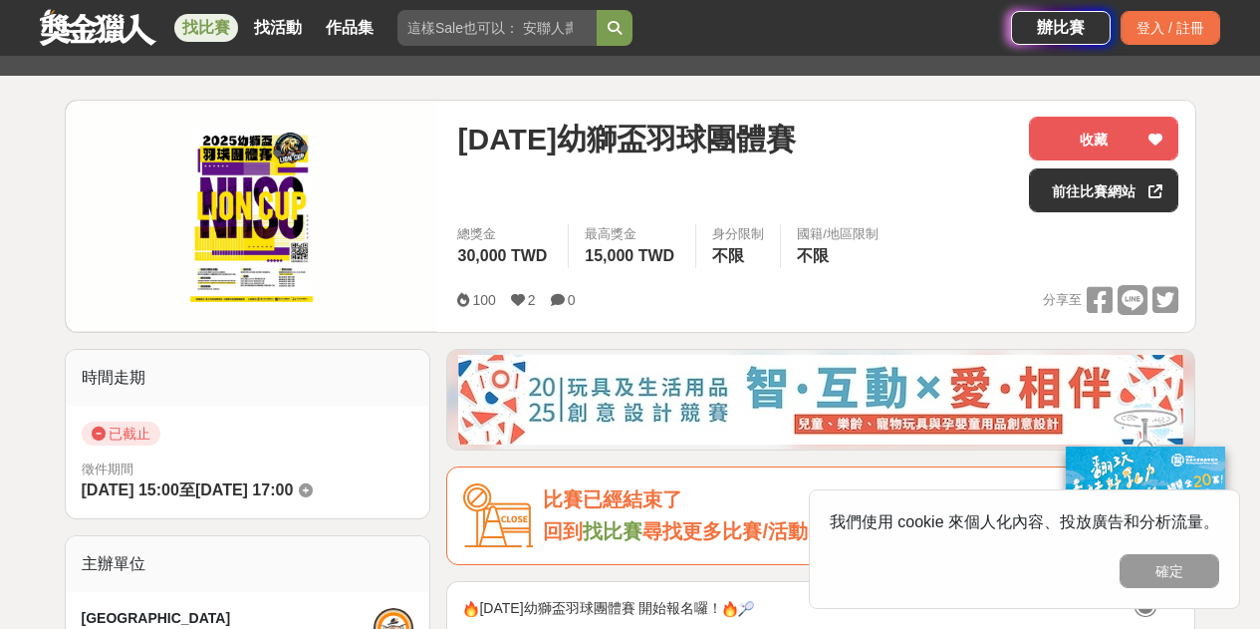
scroll to position [598, 0]
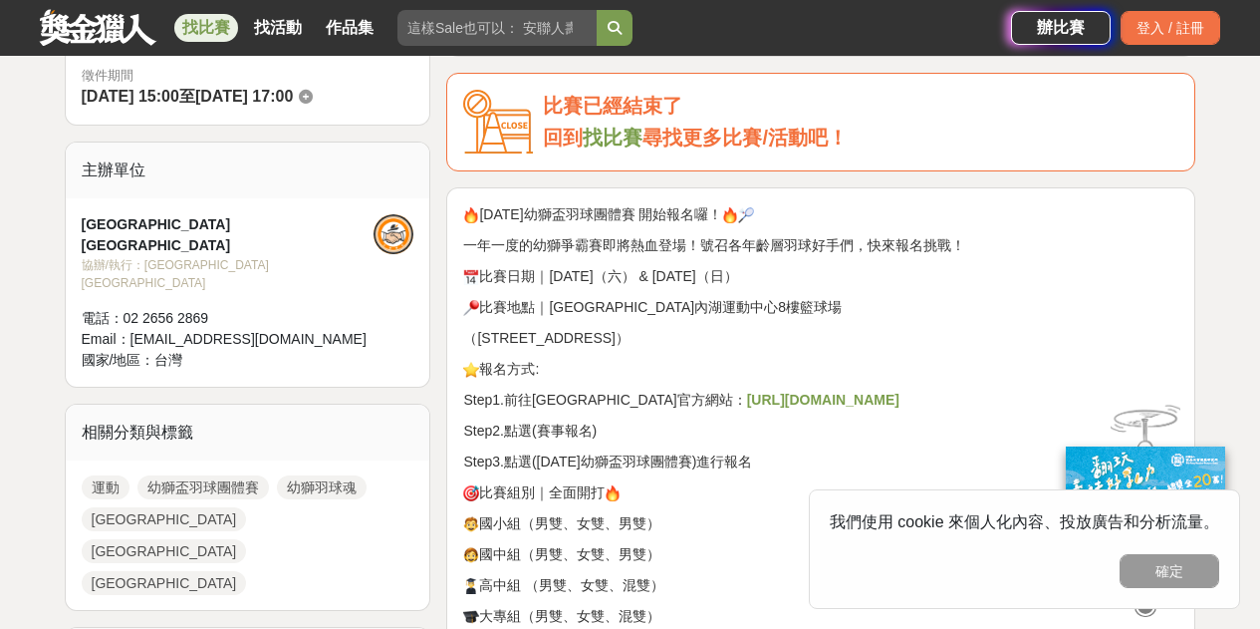
drag, startPoint x: 536, startPoint y: 269, endPoint x: 757, endPoint y: 263, distance: 221.3
click at [757, 263] on div "114年幼獅盃羽球團體賽 開始報名囉！ 一年一度的幼獅爭霸賽即將熱血登場！號召各年齡層羽球好手們，快來報名挑戰！ 比賽日期｜114年6月28日（六） & 6月…" at bounding box center [820, 523] width 715 height 639
click at [1158, 573] on button "確定" at bounding box center [1170, 571] width 100 height 34
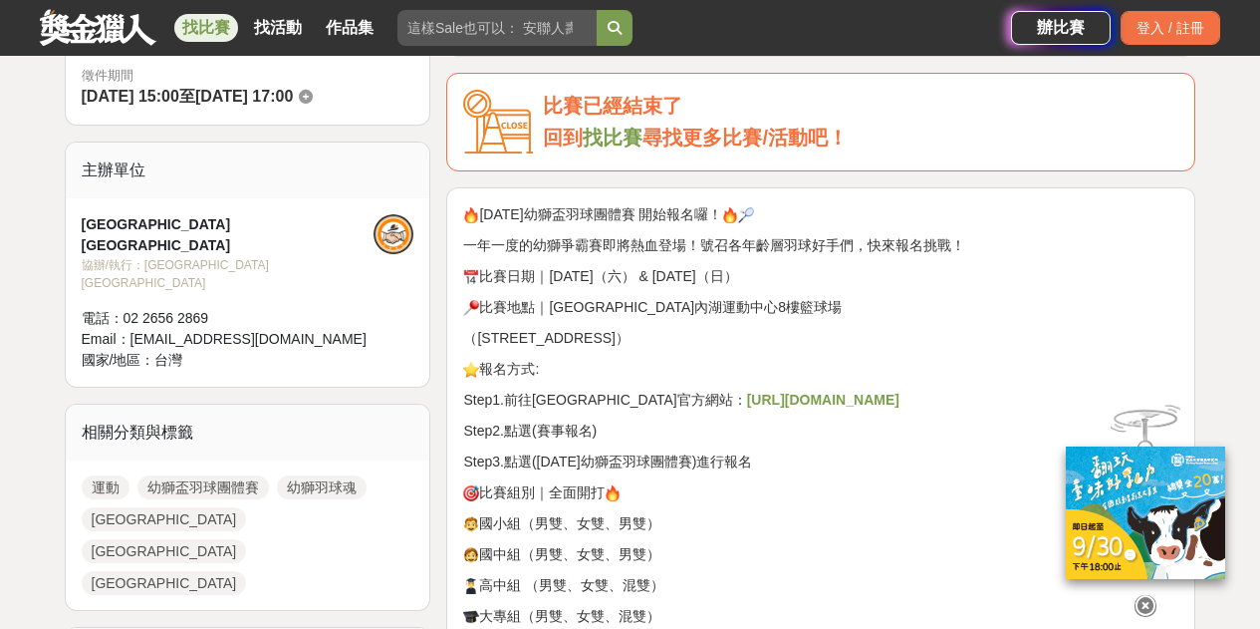
click at [621, 484] on p "比賽組別｜全面開打" at bounding box center [820, 492] width 715 height 21
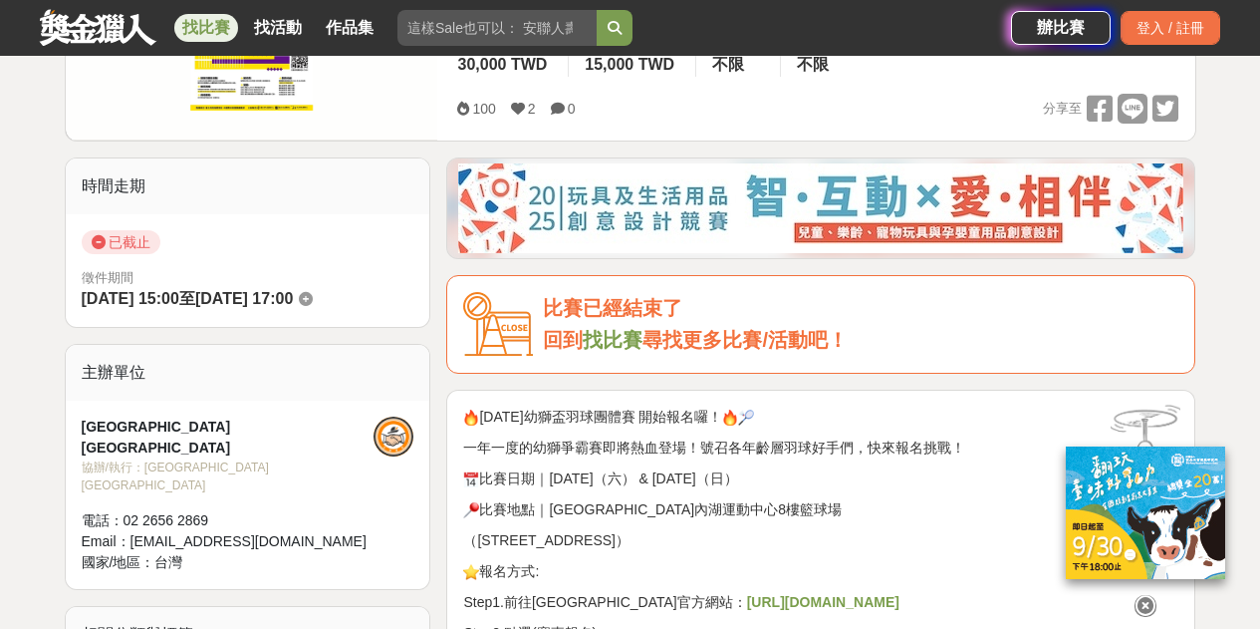
scroll to position [0, 0]
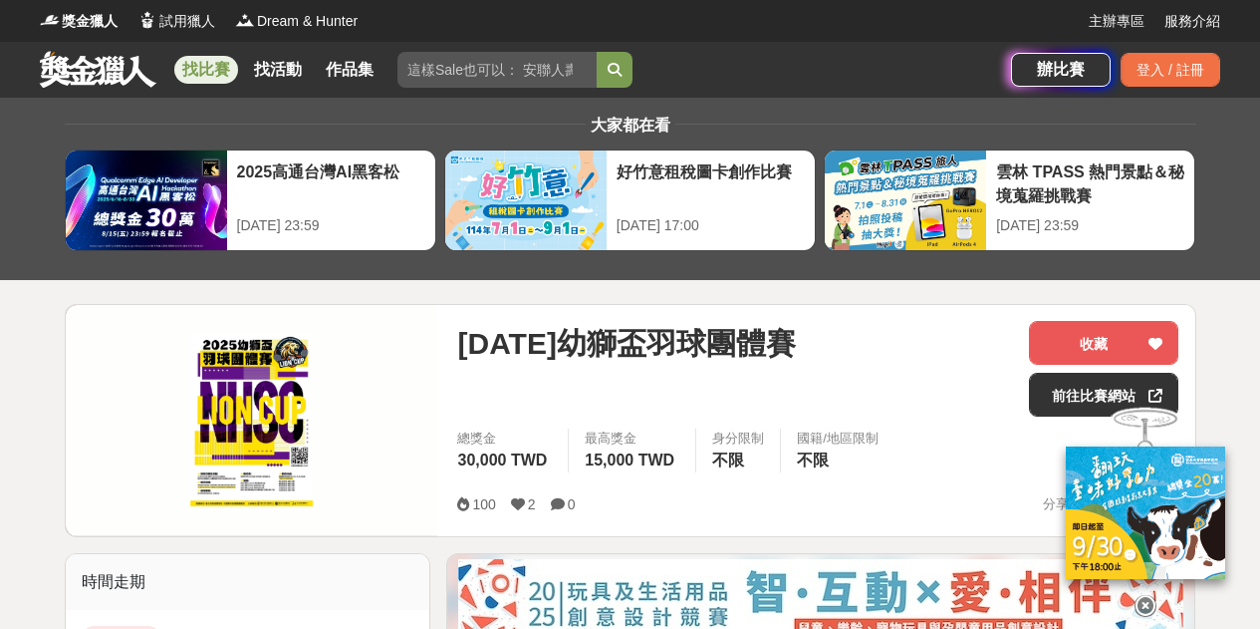
click at [264, 380] on img at bounding box center [252, 420] width 373 height 230
click at [553, 352] on span "114年幼獅盃羽球團體賽" at bounding box center [626, 343] width 338 height 45
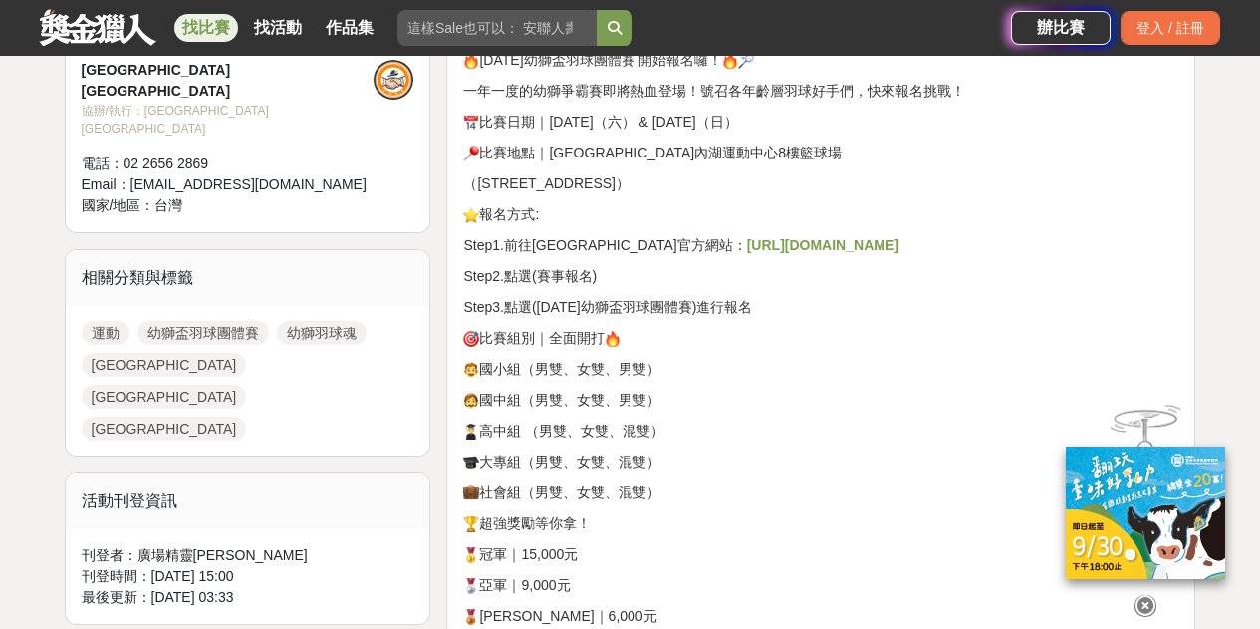
scroll to position [598, 0]
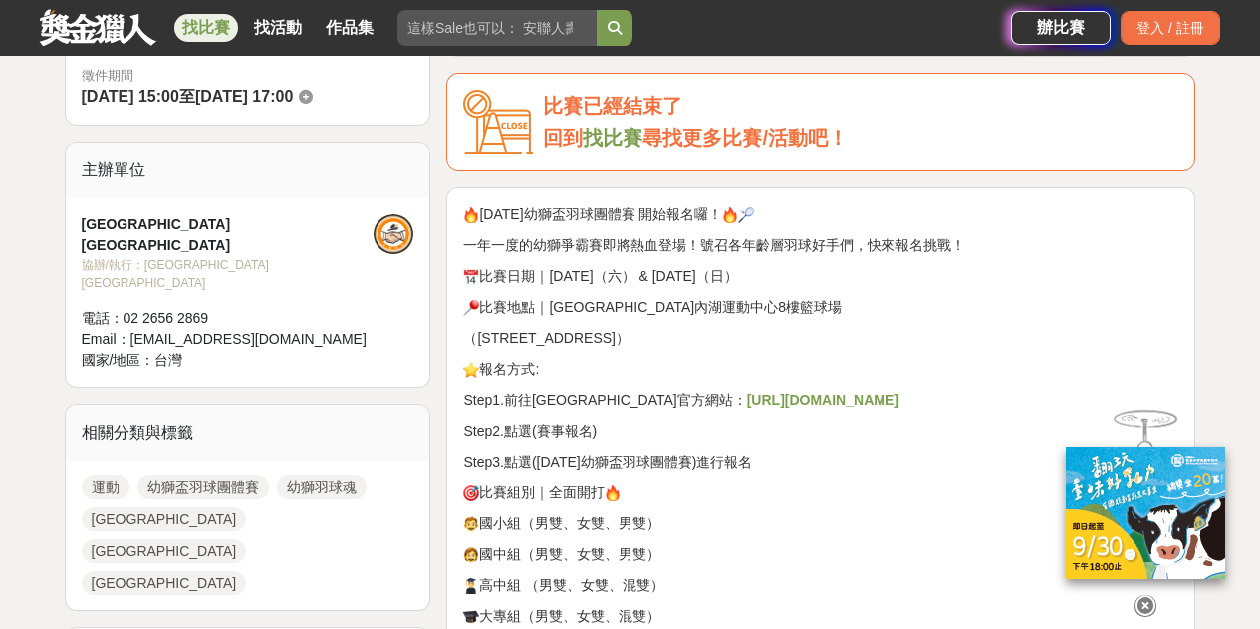
click at [747, 404] on strong "https://is.gd/yDoSxv" at bounding box center [823, 400] width 152 height 16
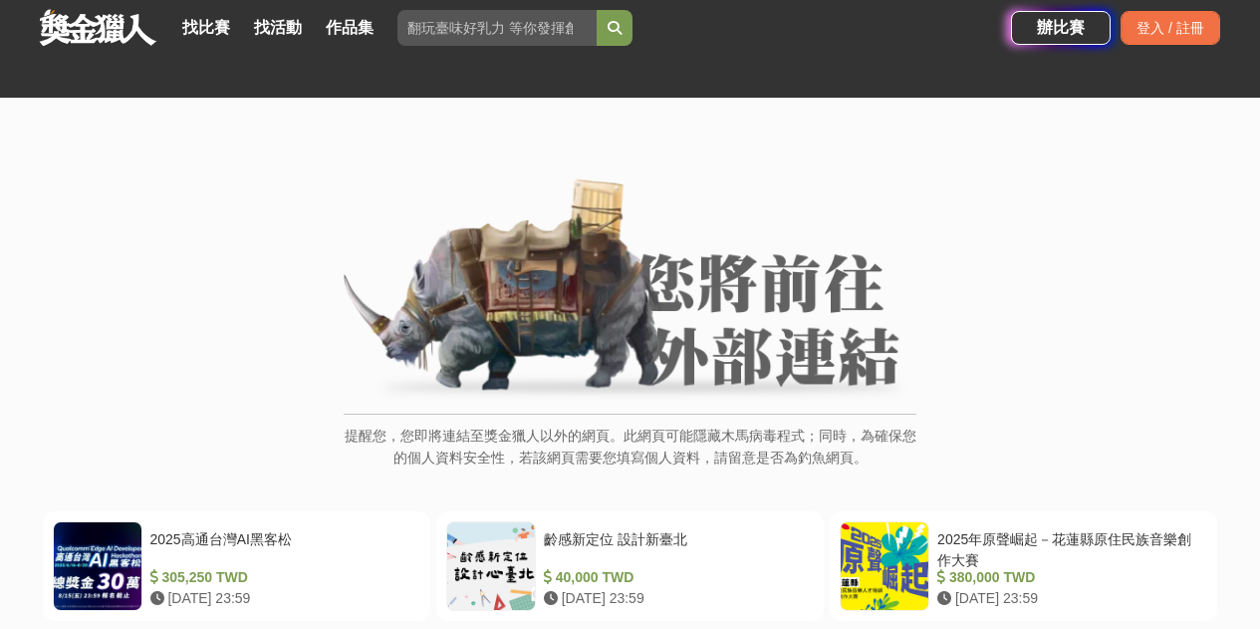
scroll to position [299, 0]
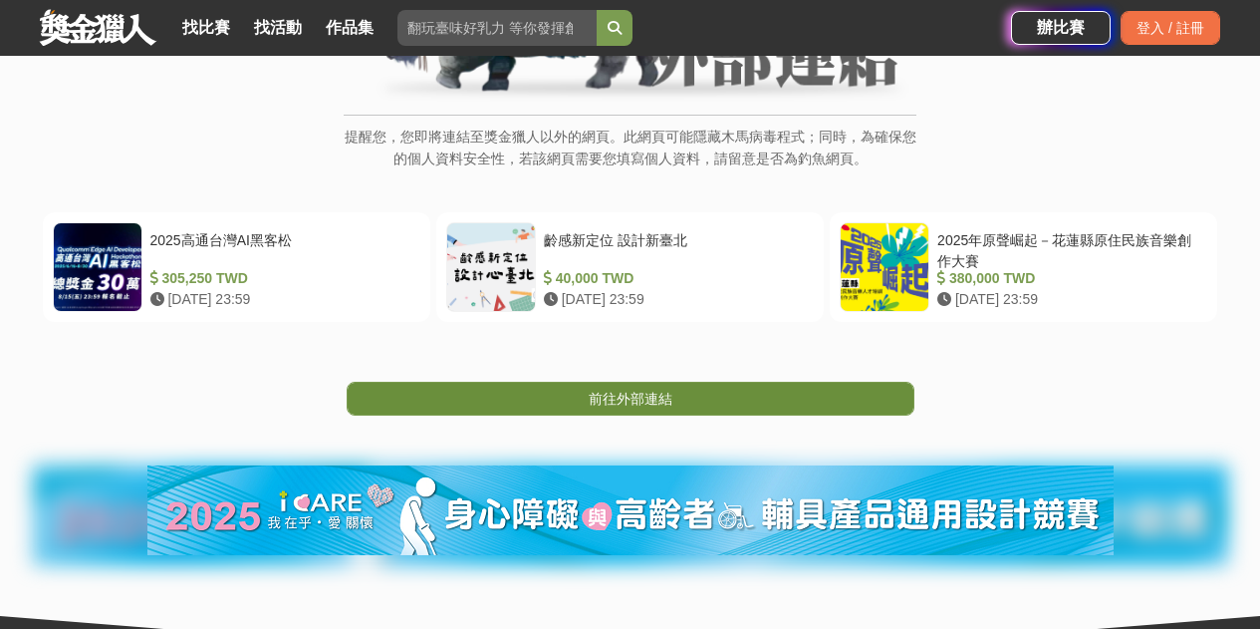
click at [658, 384] on link "前往外部連結" at bounding box center [631, 399] width 568 height 34
